Goal: Task Accomplishment & Management: Use online tool/utility

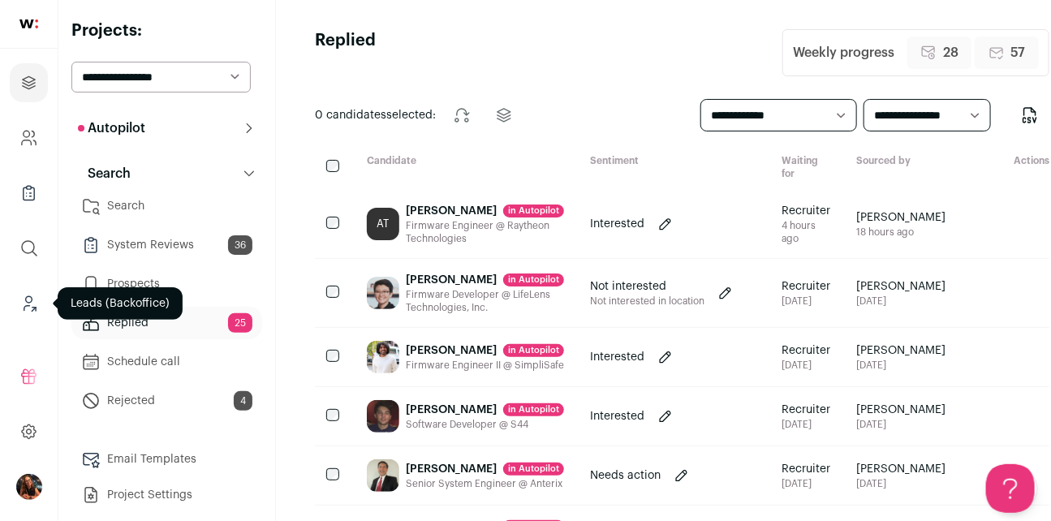
click at [28, 304] on icon "Leads (Backoffice)" at bounding box center [28, 303] width 19 height 19
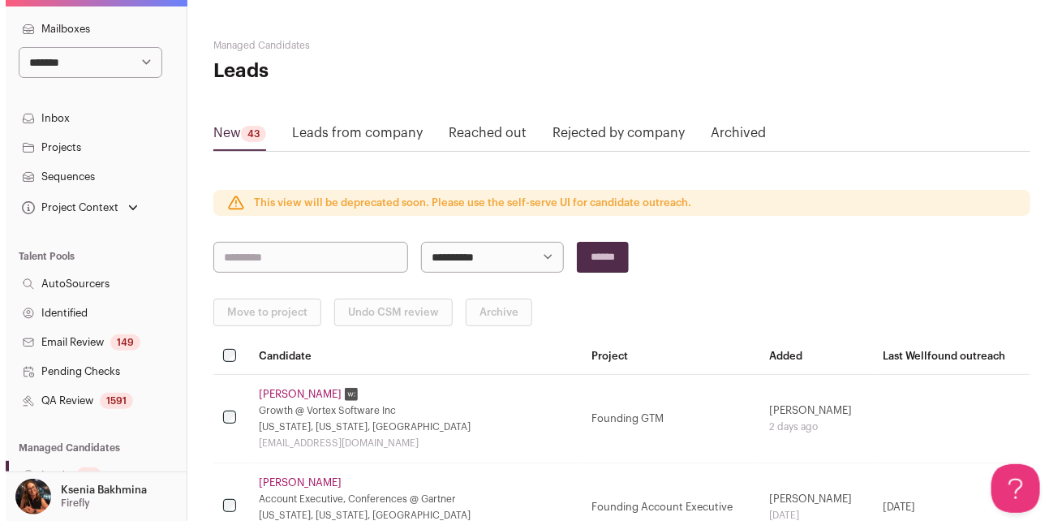
scroll to position [84, 0]
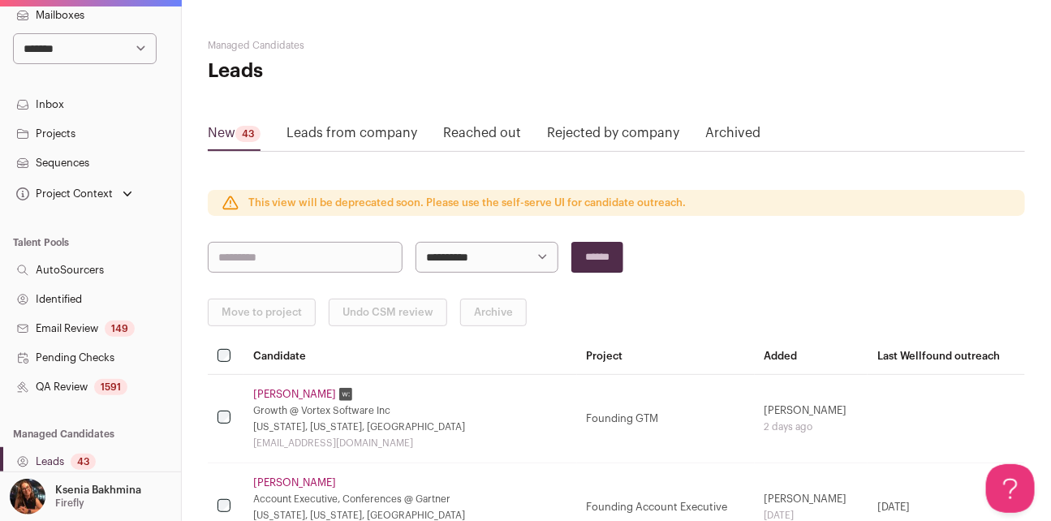
click at [60, 385] on link "QA Review 1591" at bounding box center [90, 386] width 181 height 29
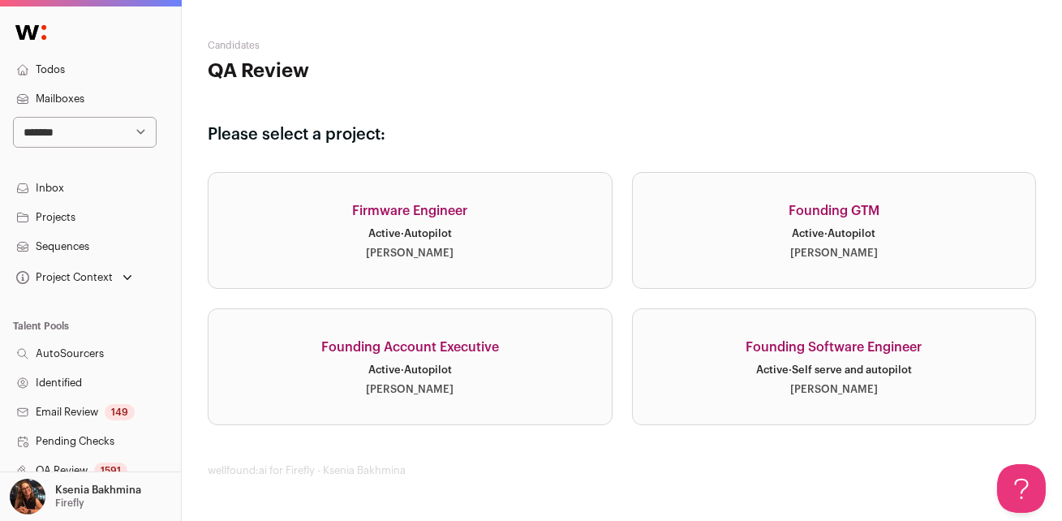
click at [412, 194] on link "Firmware Engineer Active · Autopilot [PERSON_NAME]" at bounding box center [410, 230] width 405 height 117
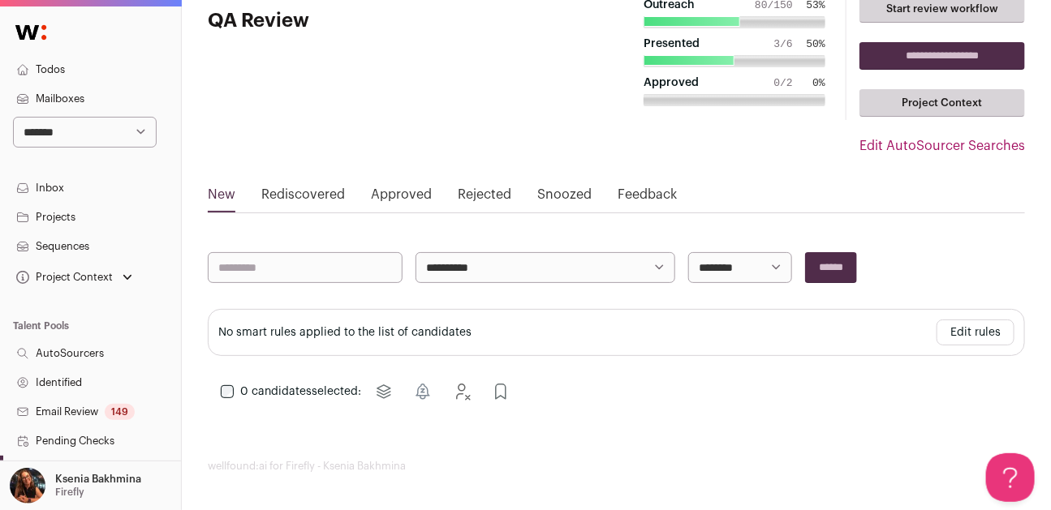
scroll to position [51, 0]
